Goal: Information Seeking & Learning: Learn about a topic

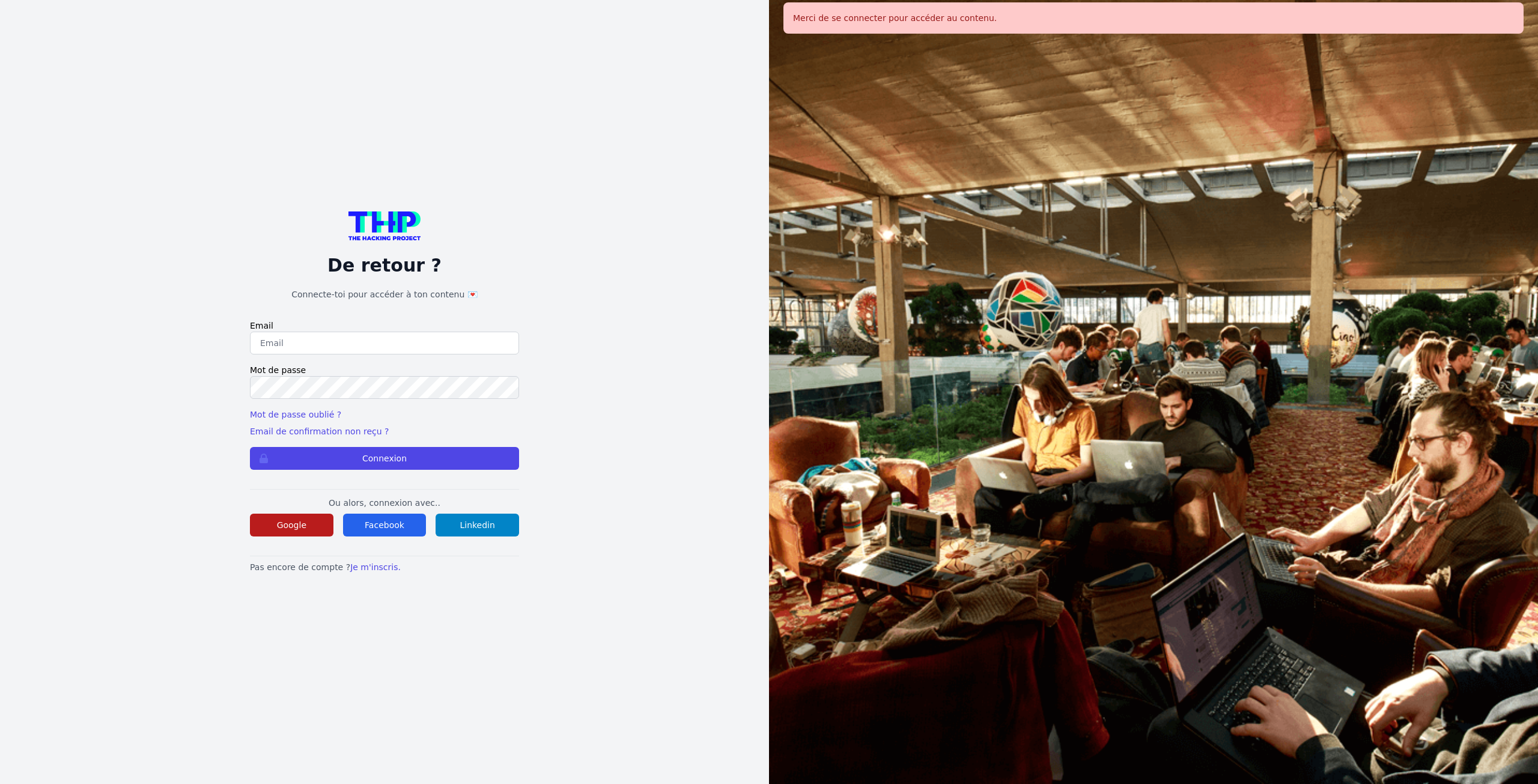
click at [298, 531] on button "Google" at bounding box center [292, 524] width 84 height 23
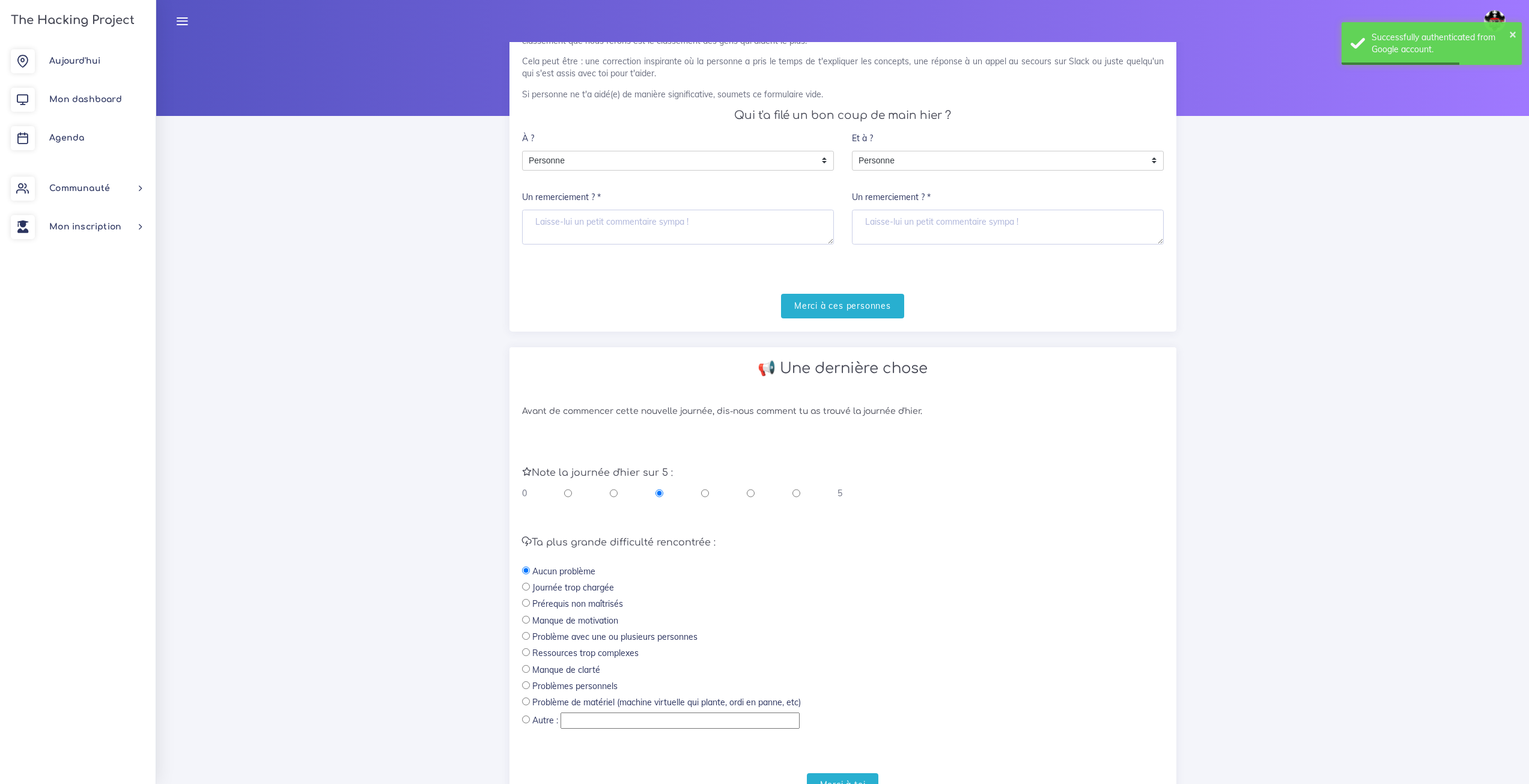
scroll to position [92, 0]
click at [802, 491] on div "0 5" at bounding box center [682, 493] width 321 height 12
click at [793, 491] on input "radio" at bounding box center [796, 493] width 8 height 12
radio input "true"
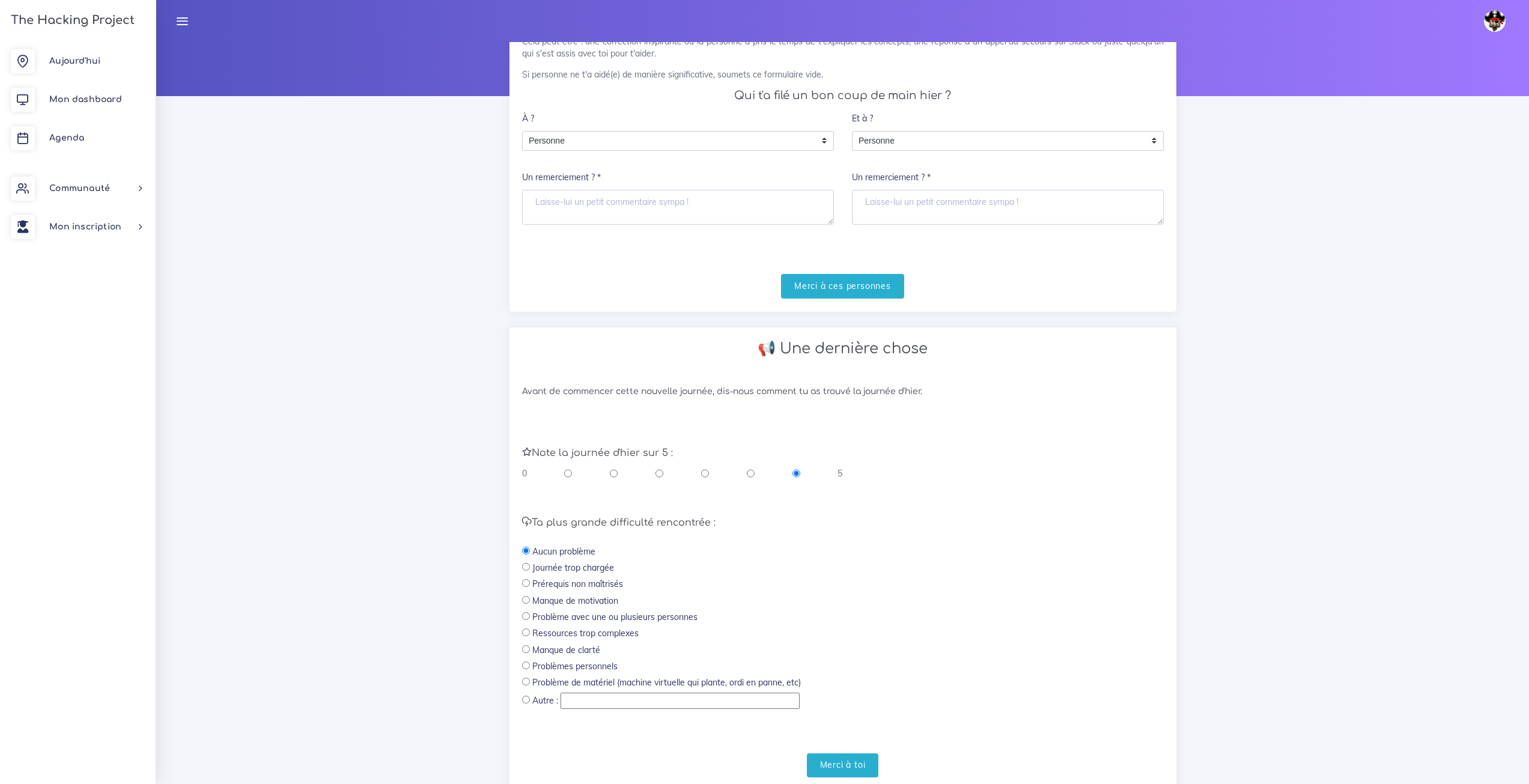
scroll to position [152, 0]
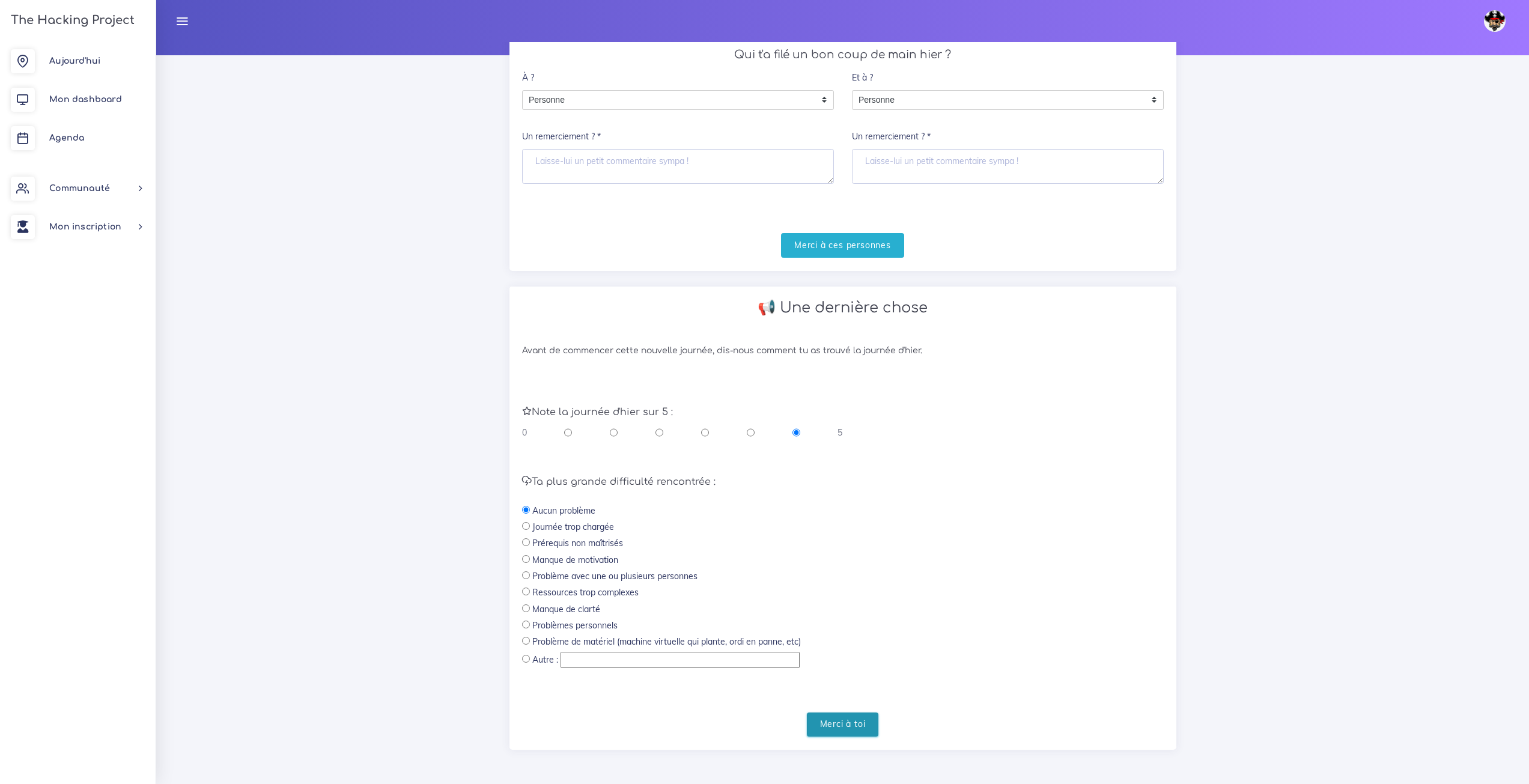
click at [849, 724] on input "Merci à toi" at bounding box center [843, 725] width 72 height 24
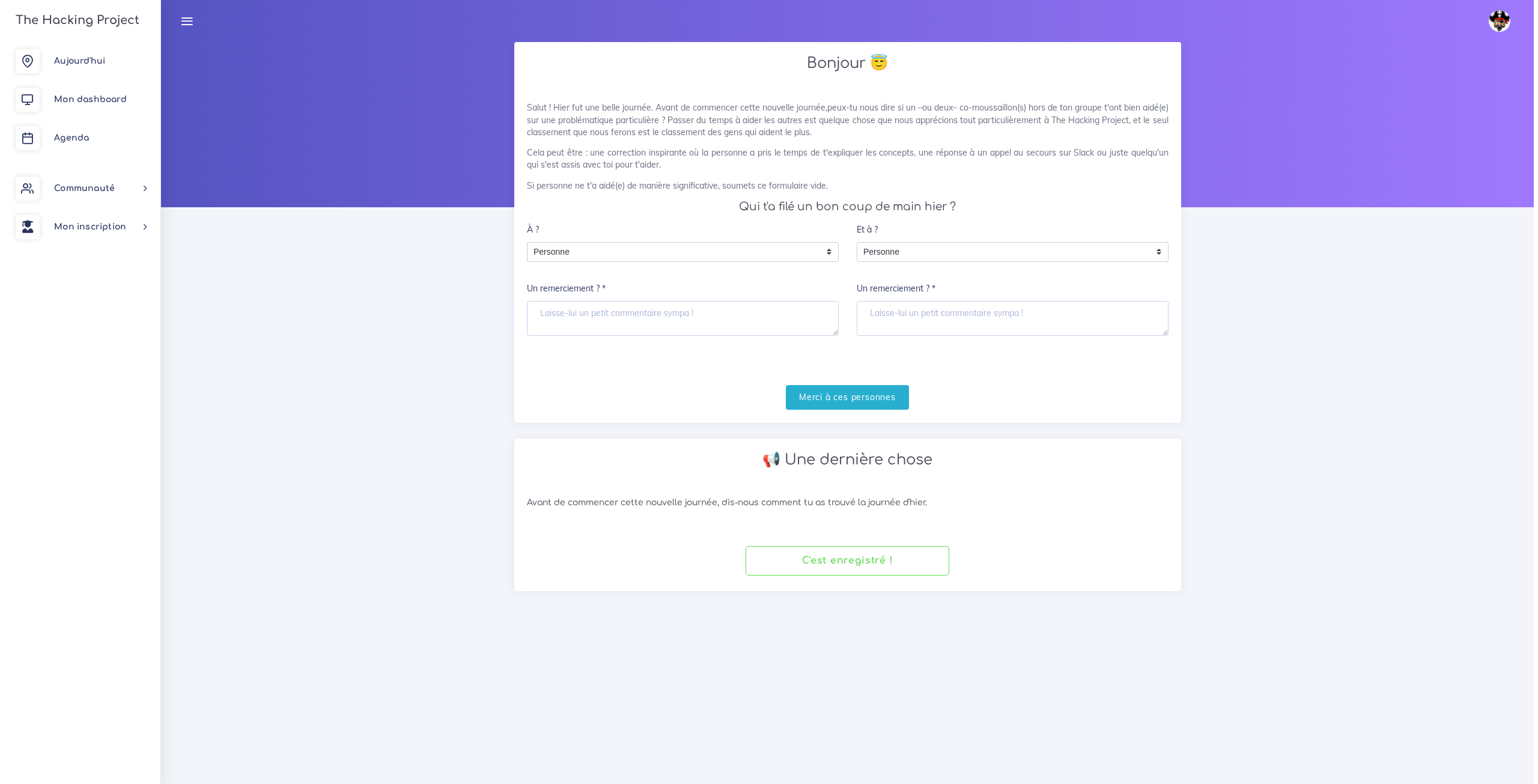
scroll to position [0, 0]
click at [84, 128] on link "Agenda" at bounding box center [78, 138] width 156 height 38
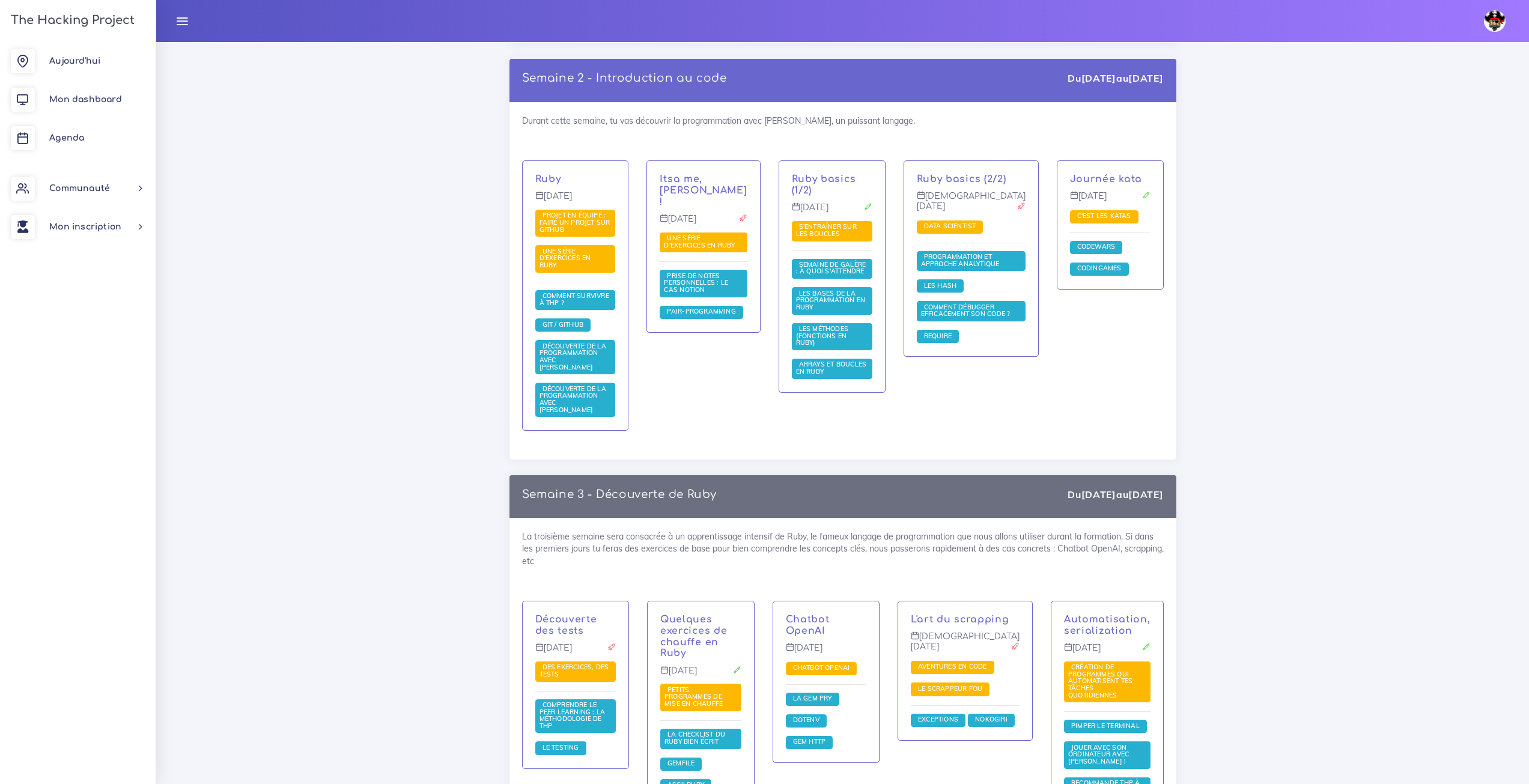
scroll to position [881, 0]
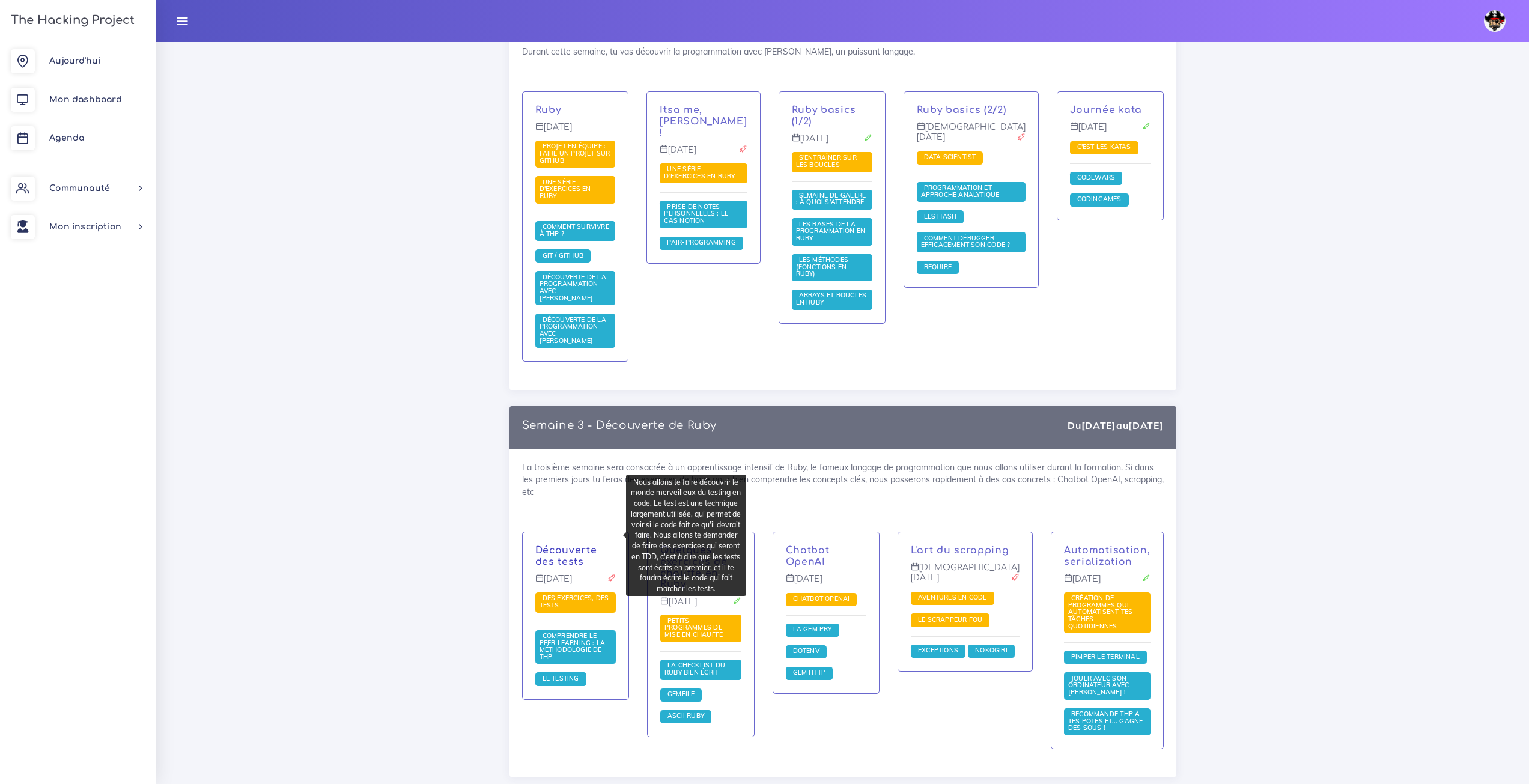
click at [558, 545] on link "Découverte des tests" at bounding box center [566, 556] width 62 height 22
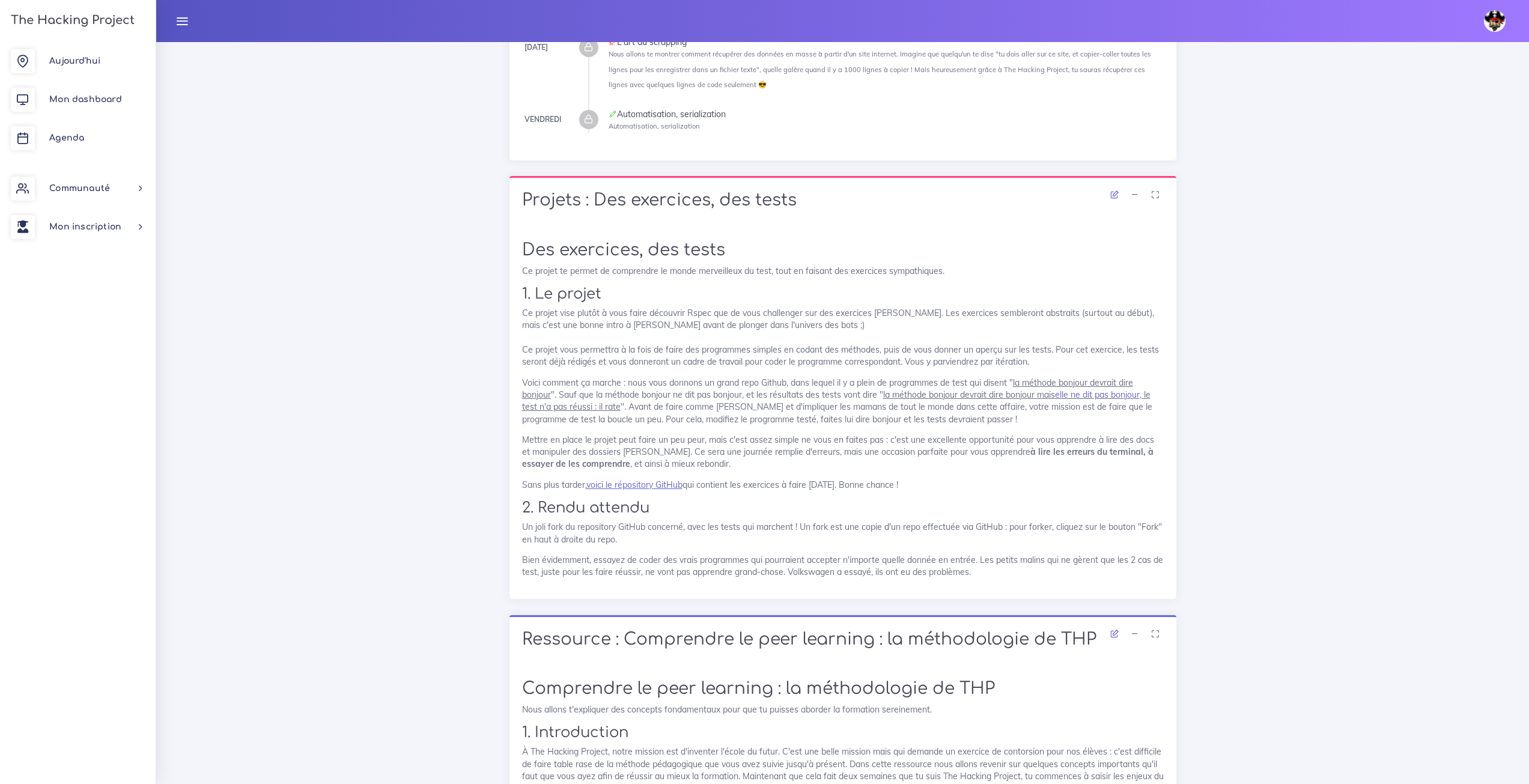
scroll to position [541, 0]
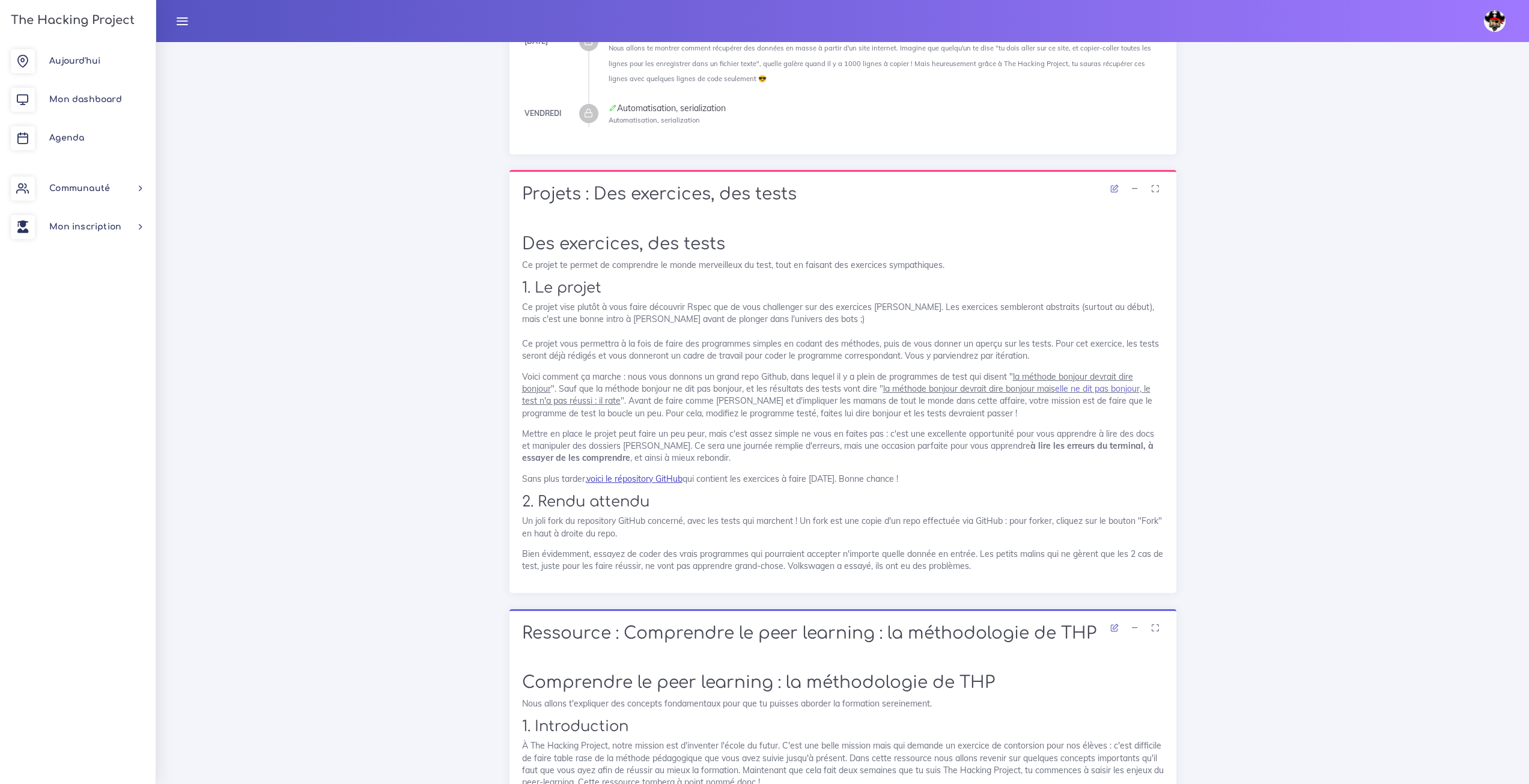
click at [615, 478] on link "voici le répository GitHub" at bounding box center [634, 479] width 96 height 11
click at [503, 282] on div "Projets : Des exercices, des tests Des exercices, des tests Ce projet te permet…" at bounding box center [843, 389] width 685 height 439
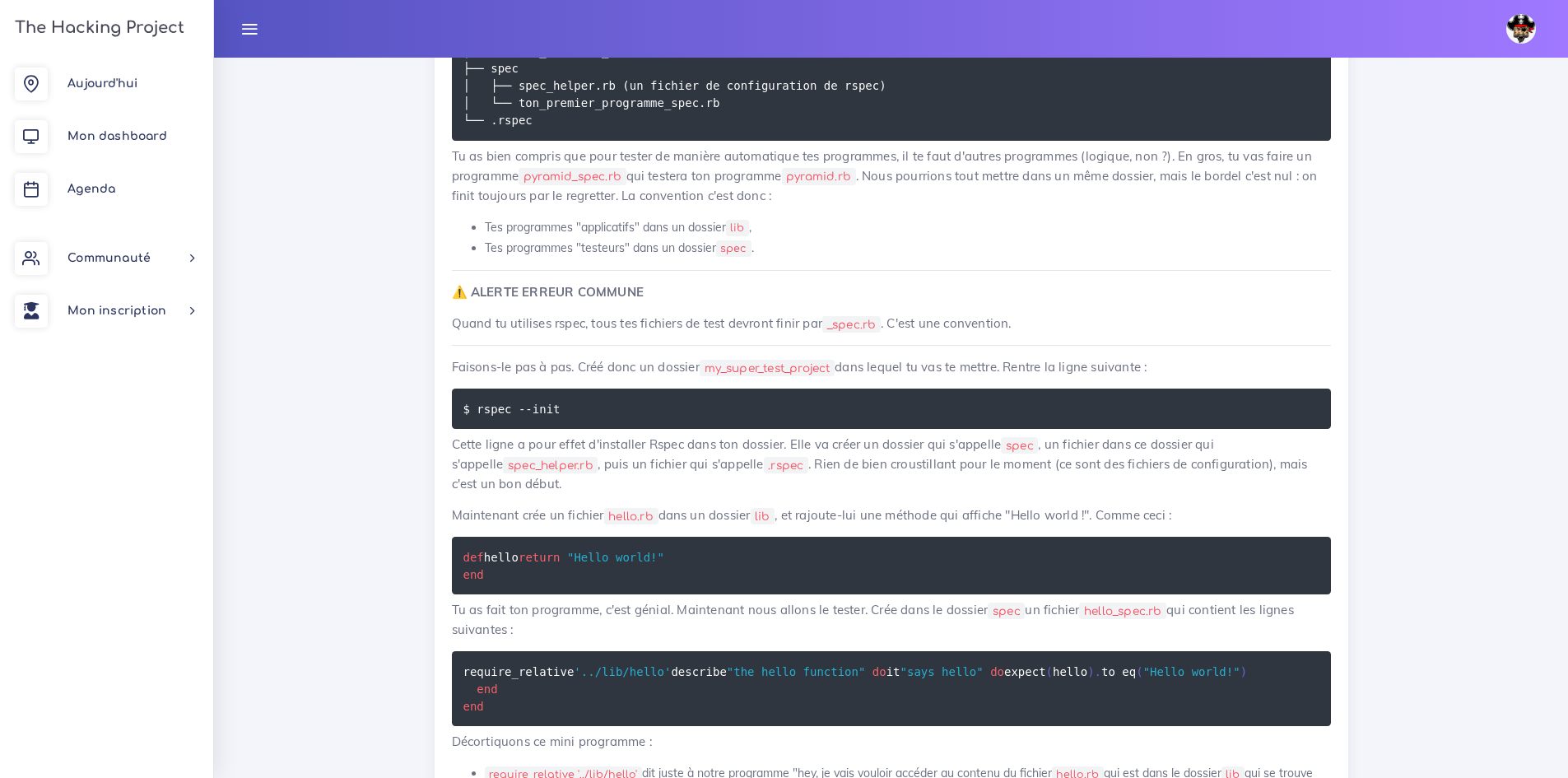
scroll to position [6640, 0]
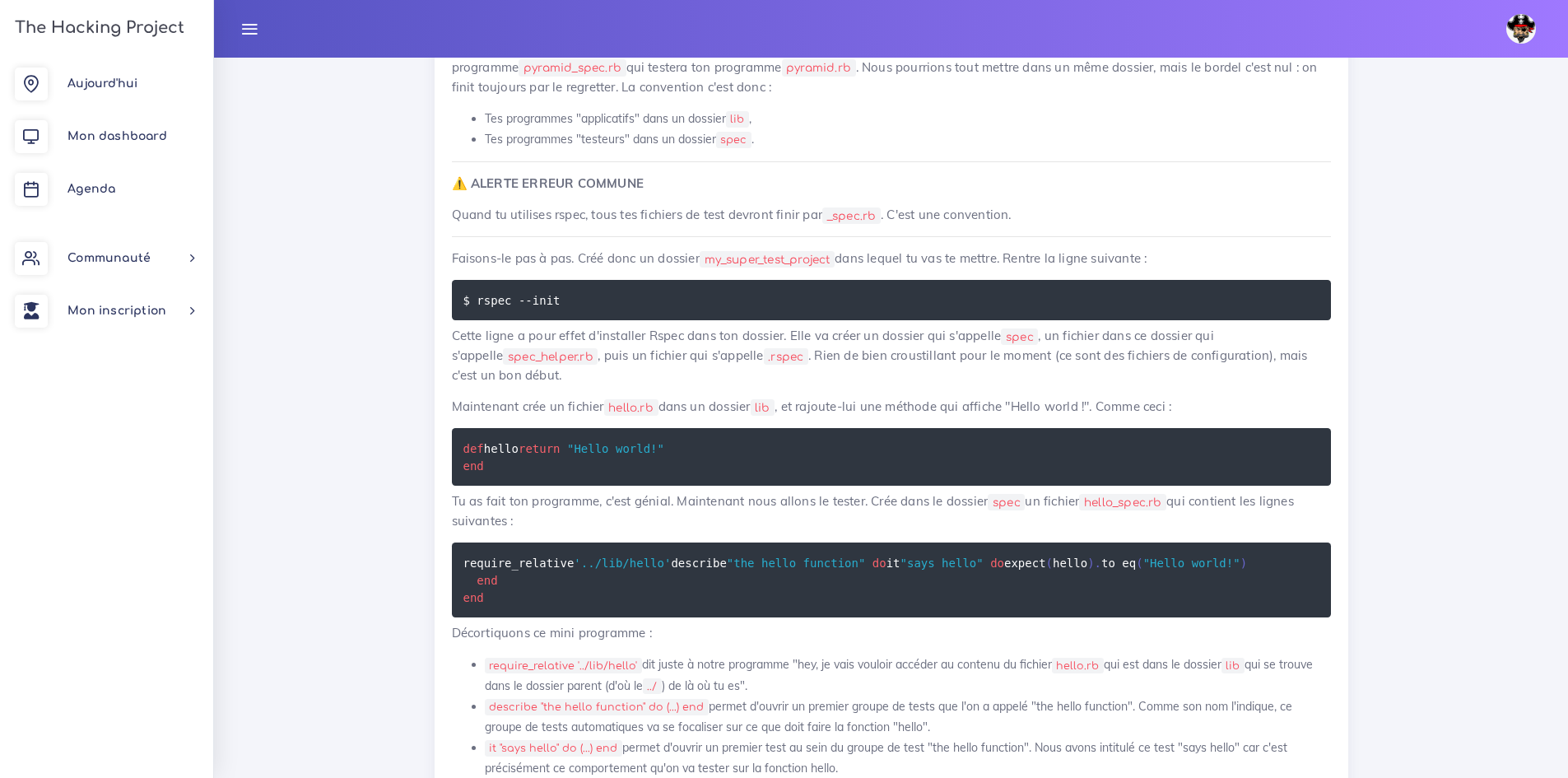
drag, startPoint x: 605, startPoint y: 655, endPoint x: 565, endPoint y: 647, distance: 40.8
click at [565, 617] on pre "require_relative '../lib/hello' describe "the hello function" do it "says hello…" at bounding box center [892, 580] width 879 height 75
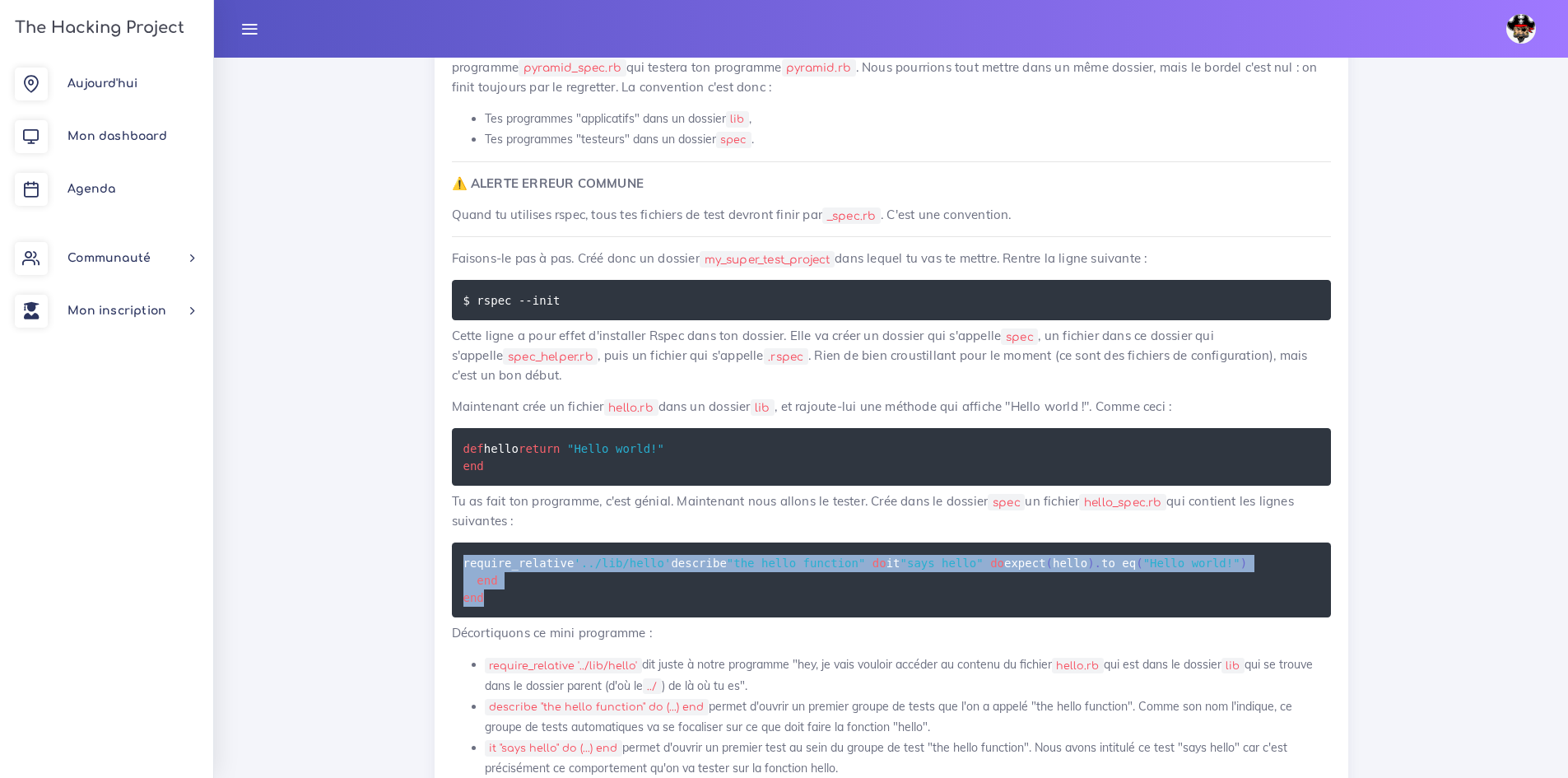
drag, startPoint x: 539, startPoint y: 668, endPoint x: 458, endPoint y: 556, distance: 138.2
copy code "require_relative '../lib/hello' describe "the hello function" do it "says hello…"
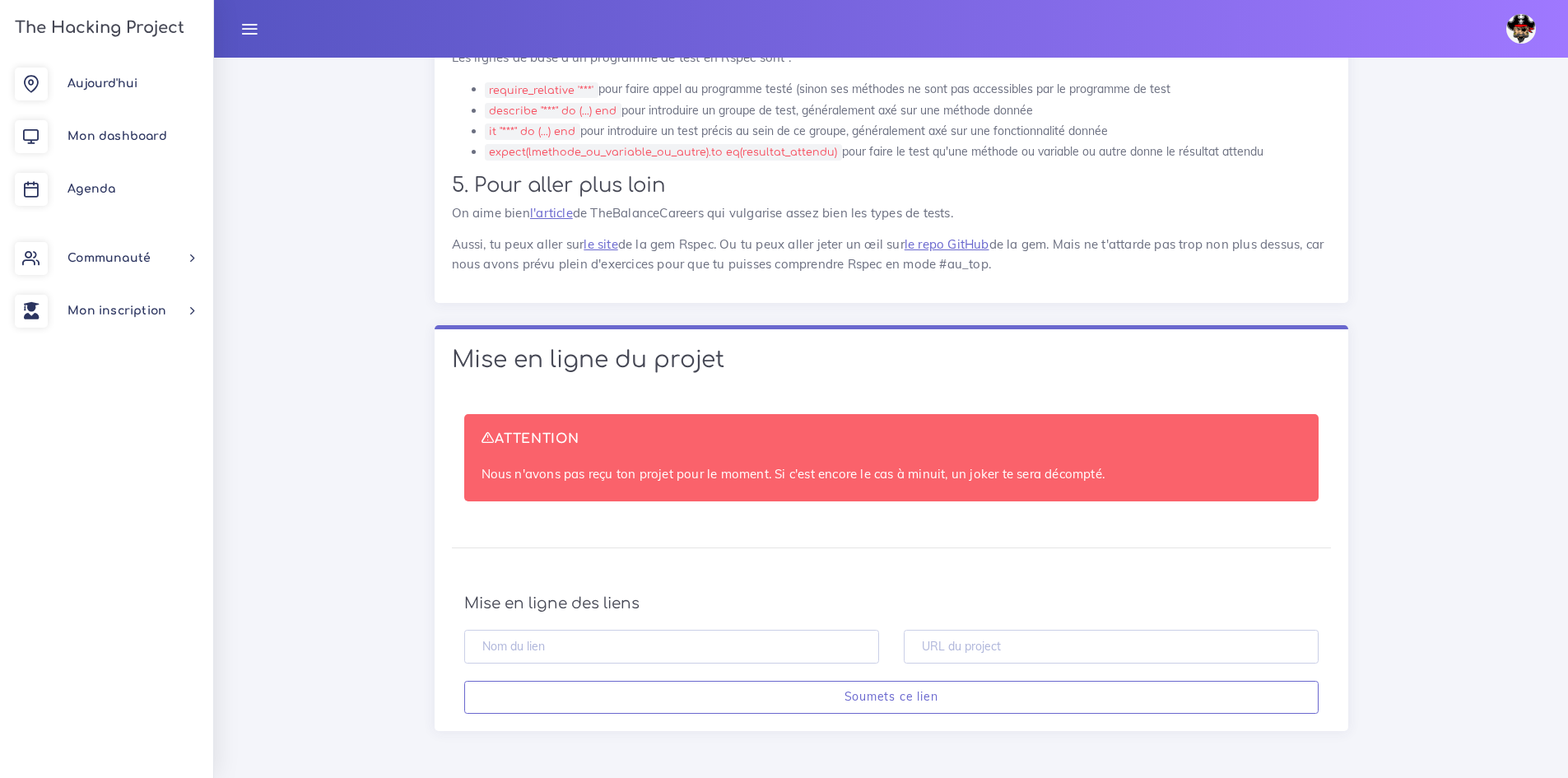
scroll to position [8112, 0]
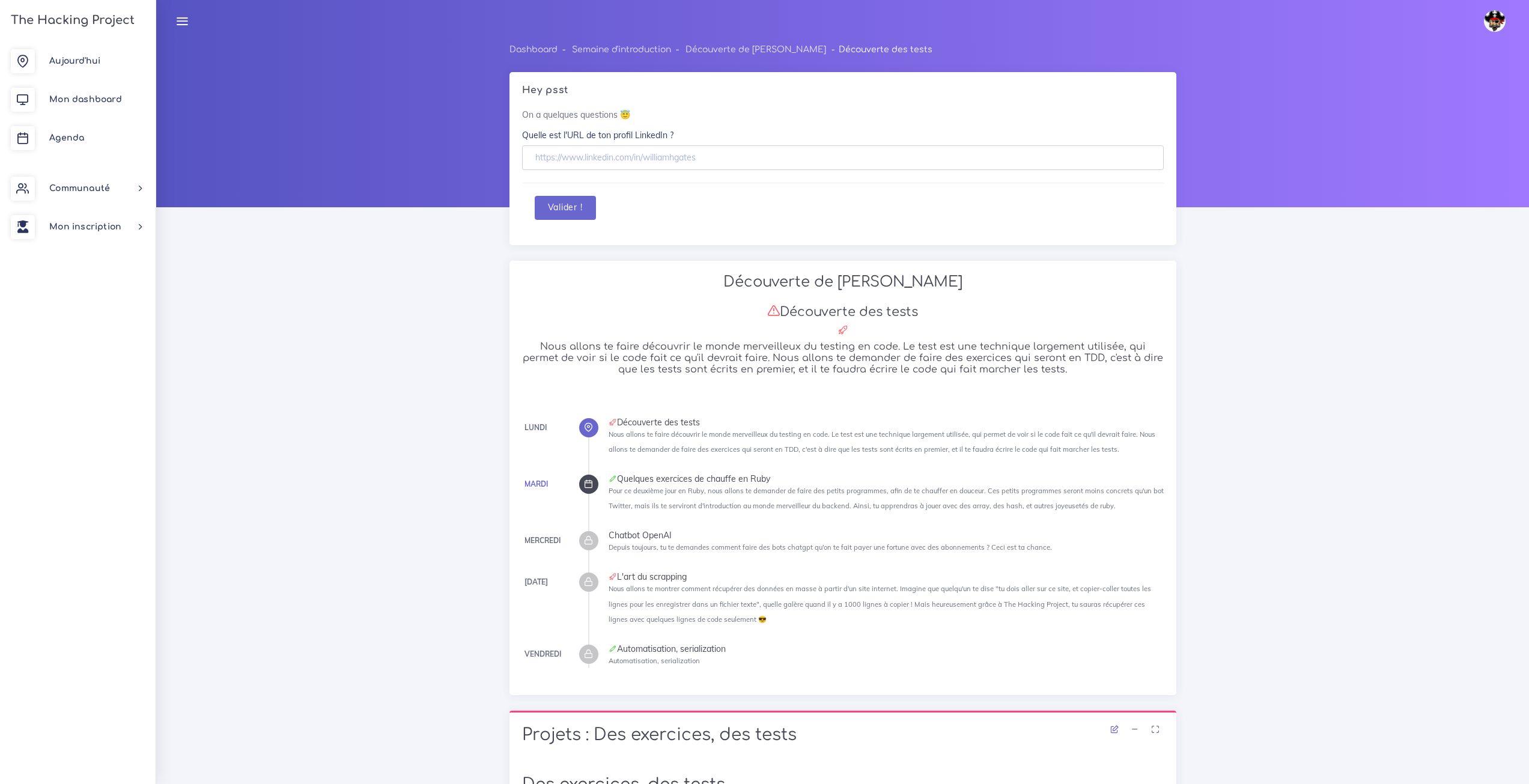
scroll to position [1862, 0]
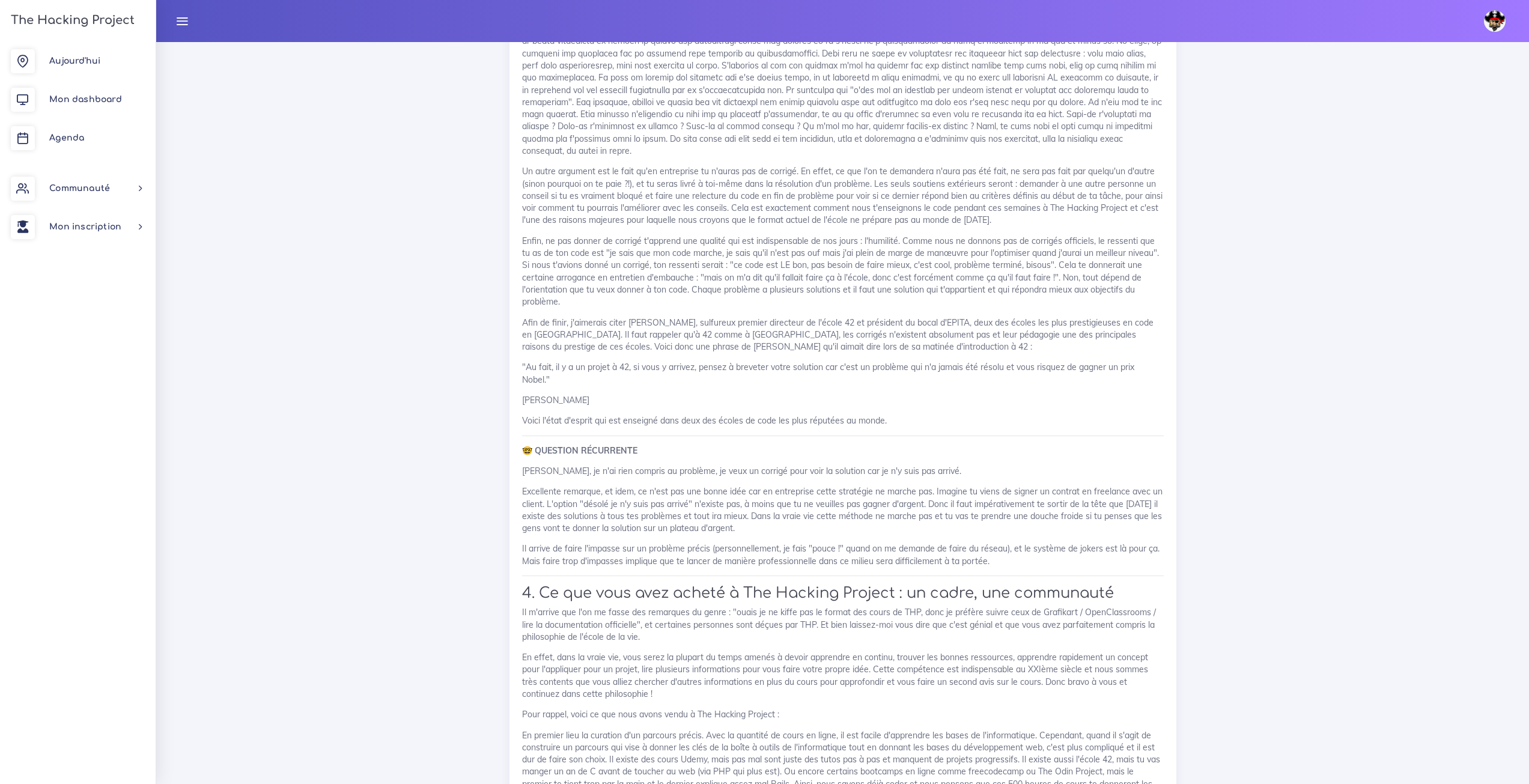
click at [72, 26] on h3 "The Hacking Project" at bounding box center [71, 21] width 127 height 13
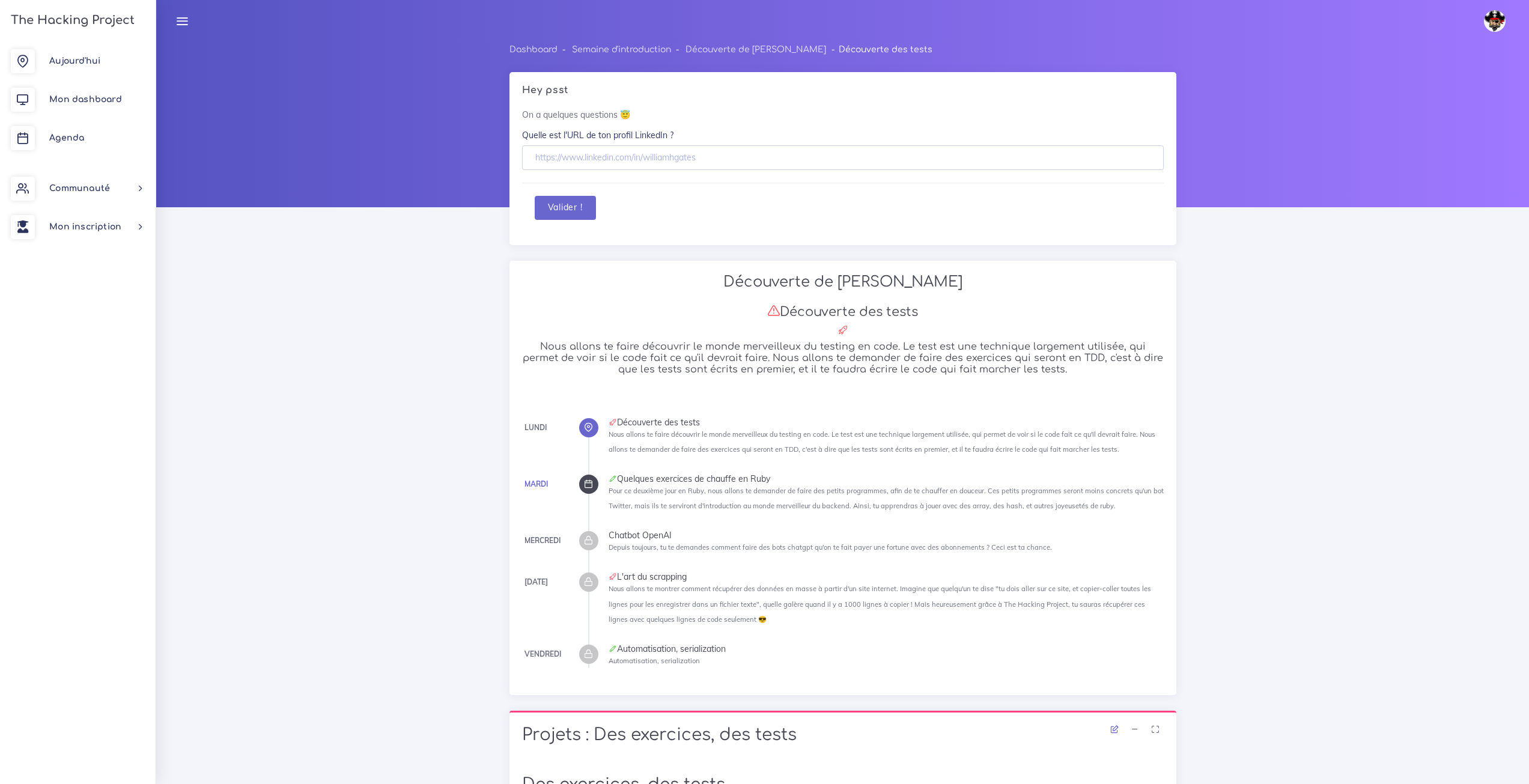
scroll to position [1861, 0]
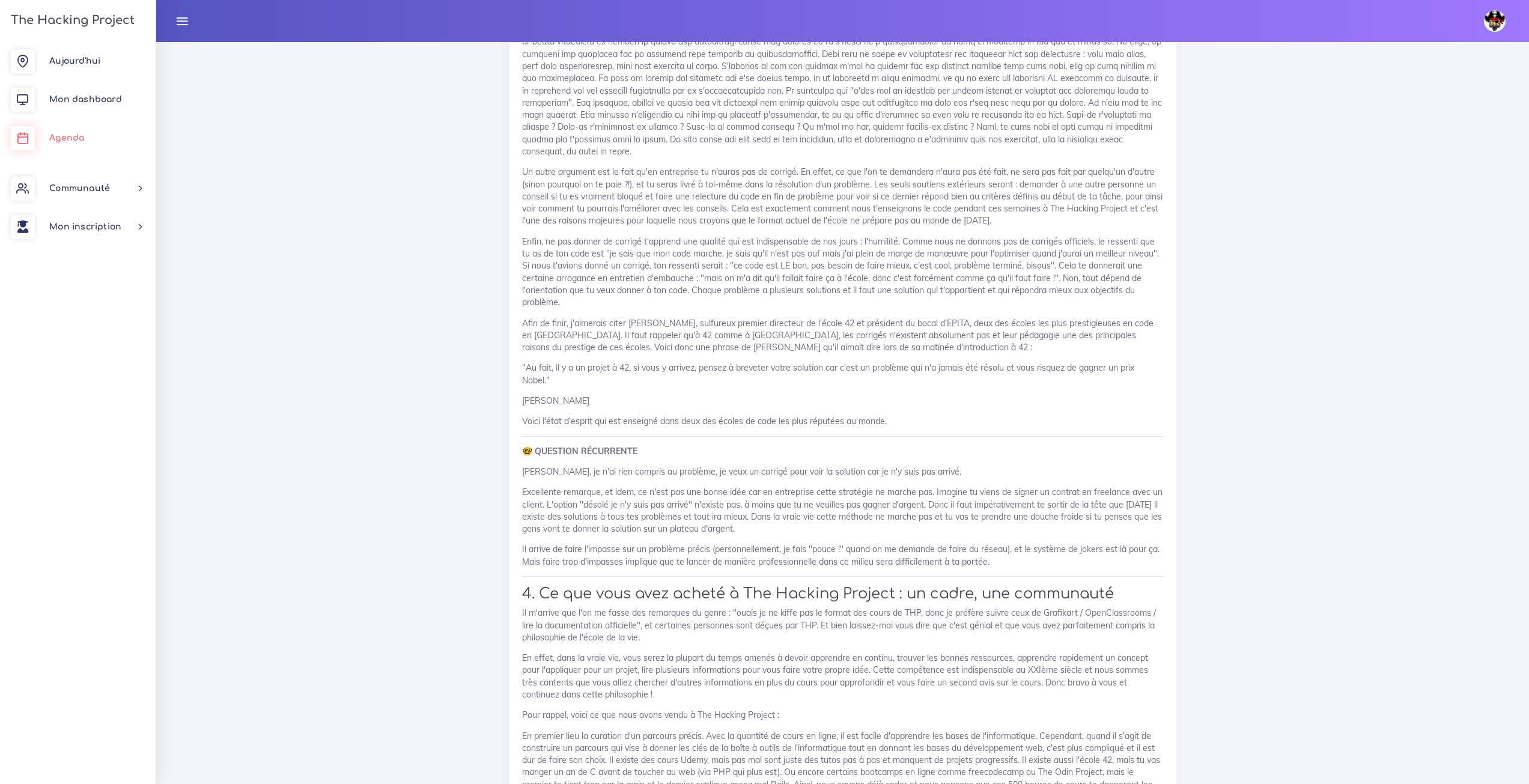
click at [67, 140] on span "Agenda" at bounding box center [67, 137] width 35 height 9
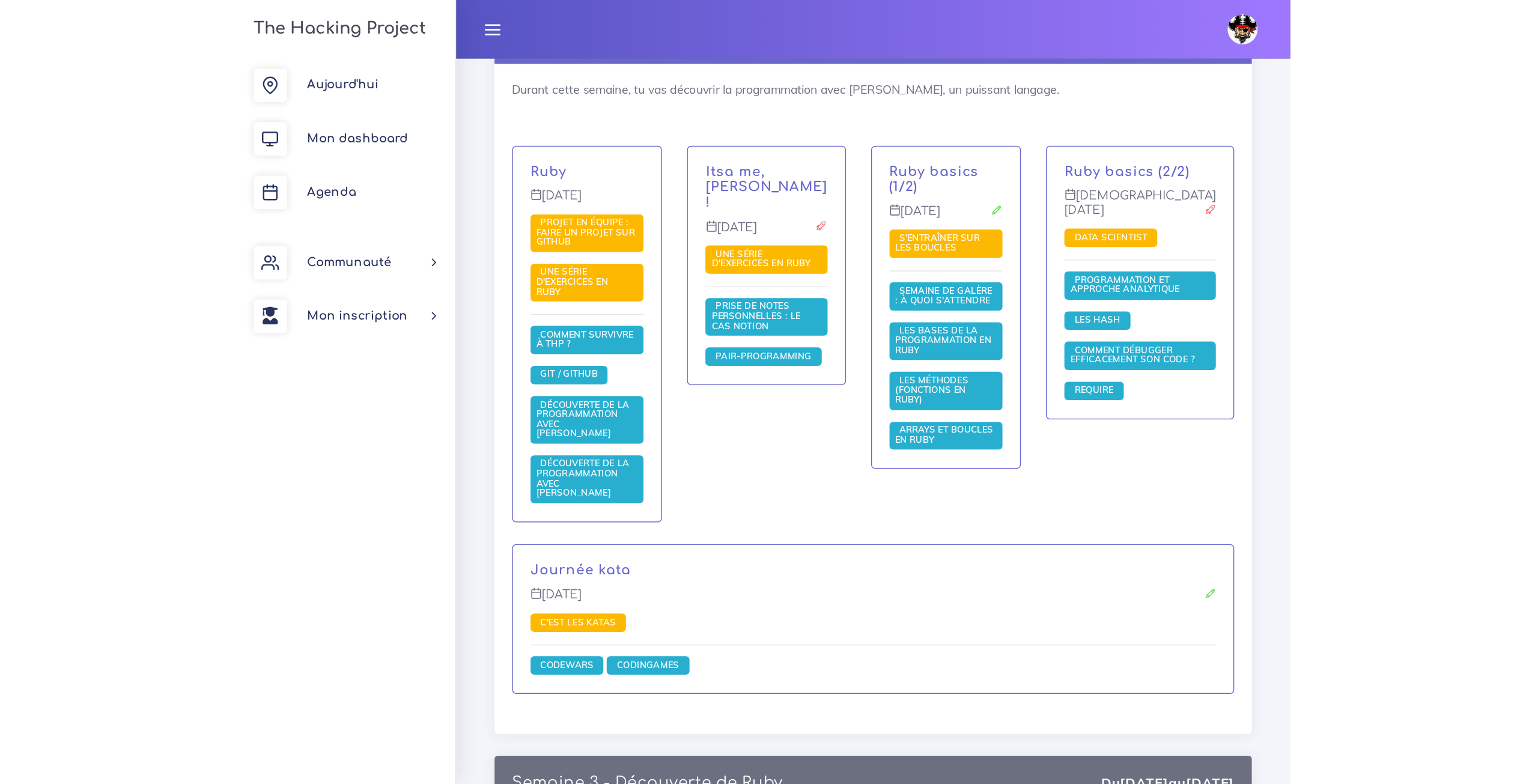
scroll to position [881, 0]
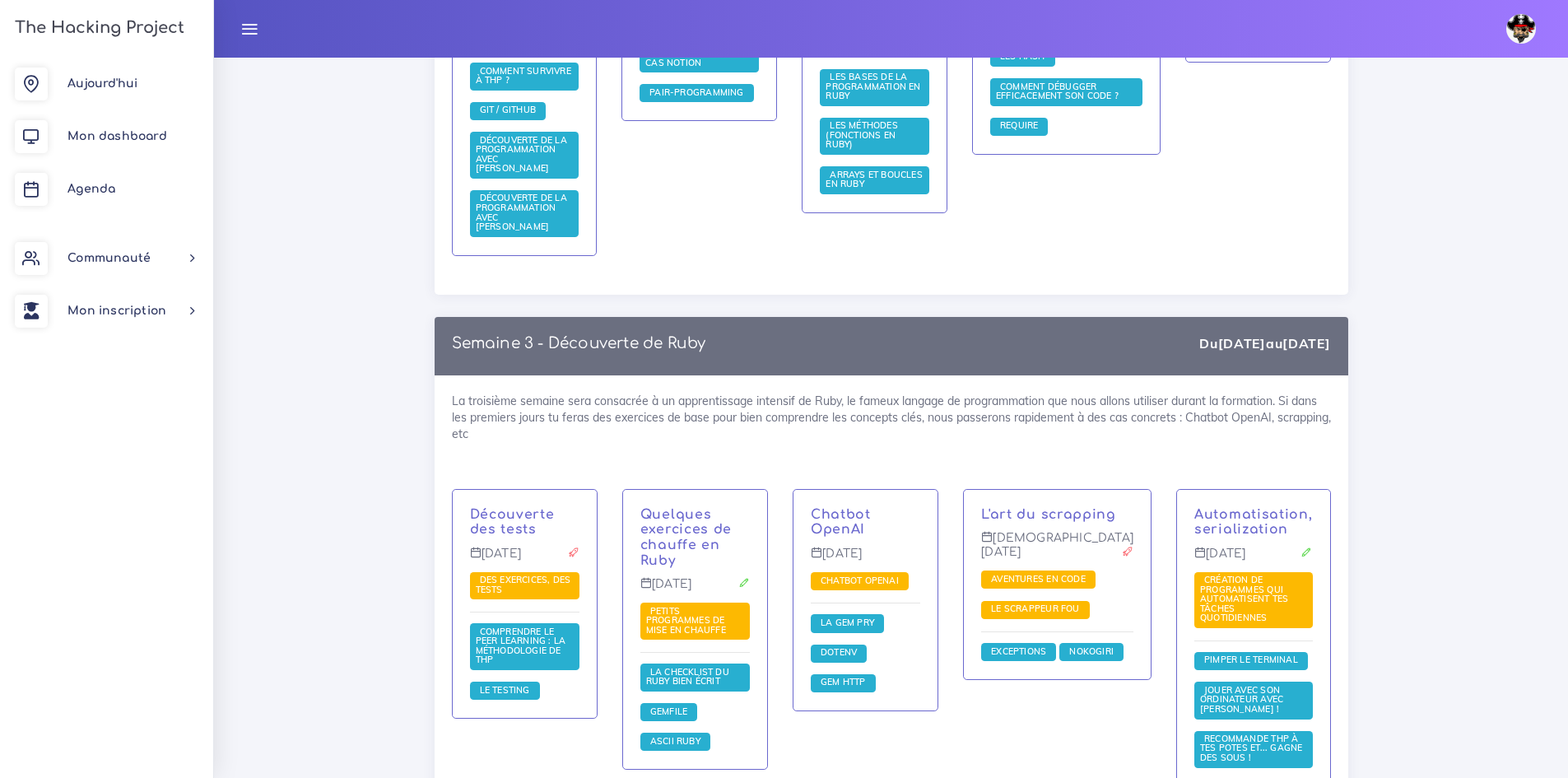
scroll to position [1458, 0]
